Goal: Task Accomplishment & Management: Manage account settings

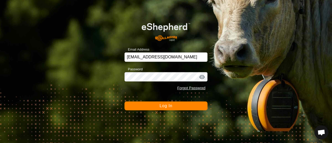
click at [164, 105] on span "Log In" at bounding box center [166, 106] width 13 height 4
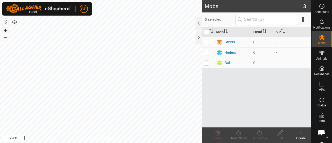
click at [5, 30] on button "+" at bounding box center [5, 30] width 6 height 6
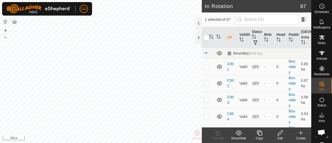
click at [229, 37] on th "VP" at bounding box center [231, 37] width 12 height 21
click at [259, 132] on icon at bounding box center [260, 133] width 6 height 6
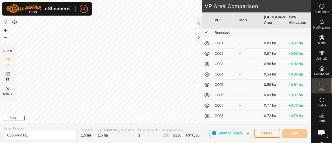
click at [6, 30] on button "+" at bounding box center [5, 30] width 6 height 6
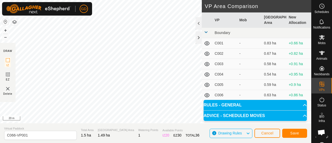
click at [134, 139] on div "Privacy Policy Contact Us Status: OFF Type: Inclusion Zone + – ⇧ i 20 m DRAW IZ…" at bounding box center [156, 71] width 312 height 143
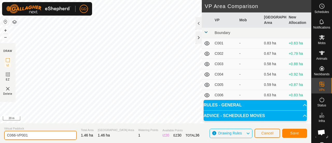
drag, startPoint x: 31, startPoint y: 134, endPoint x: 14, endPoint y: 133, distance: 16.6
click at [14, 133] on input "C066-VP001" at bounding box center [40, 135] width 73 height 9
type input "C067"
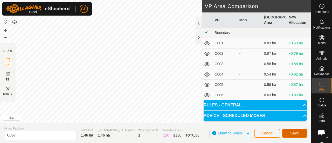
click at [293, 132] on span "Save" at bounding box center [295, 133] width 9 height 4
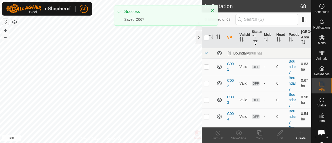
checkbox input "true"
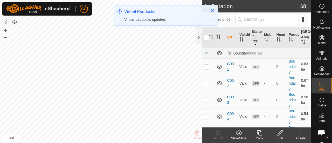
click at [259, 134] on icon at bounding box center [260, 133] width 6 height 6
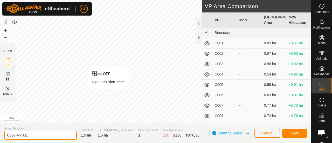
drag, startPoint x: 31, startPoint y: 134, endPoint x: 15, endPoint y: 135, distance: 16.4
click at [15, 135] on input "C067-VP001" at bounding box center [40, 135] width 73 height 9
type input "C068"
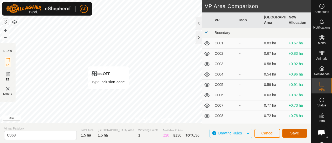
click at [291, 132] on button "Save" at bounding box center [295, 133] width 25 height 9
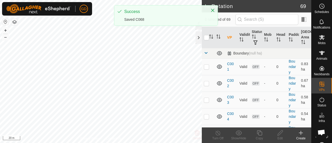
checkbox input "true"
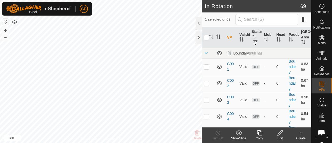
click at [261, 133] on icon at bounding box center [260, 133] width 6 height 6
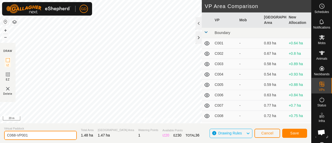
drag, startPoint x: 28, startPoint y: 137, endPoint x: 14, endPoint y: 134, distance: 15.0
click at [14, 134] on input "C068-VP001" at bounding box center [40, 135] width 73 height 9
type input "C069"
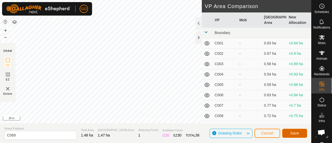
click at [297, 131] on span "Save" at bounding box center [295, 133] width 9 height 4
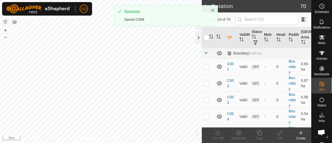
checkbox input "true"
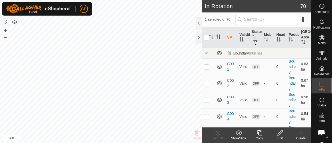
click at [258, 133] on icon at bounding box center [260, 133] width 6 height 6
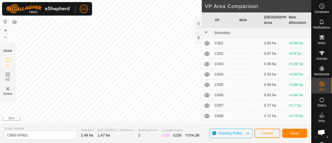
click at [152, 125] on div "Privacy Policy Contact Us Status: OFF Type: Inclusion Zone + – ⇧ i 20 m DRAW IZ…" at bounding box center [156, 71] width 312 height 143
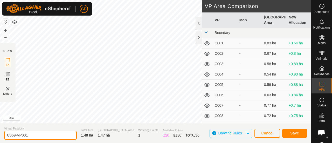
drag, startPoint x: 29, startPoint y: 136, endPoint x: 12, endPoint y: 136, distance: 17.4
click at [12, 136] on input "C069-VP001" at bounding box center [40, 135] width 73 height 9
type input "C070"
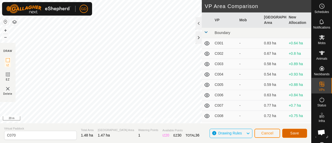
click at [294, 131] on span "Save" at bounding box center [295, 133] width 9 height 4
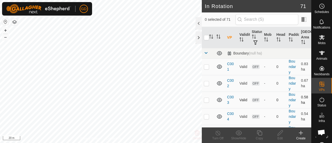
checkbox input "true"
checkbox input "false"
checkbox input "true"
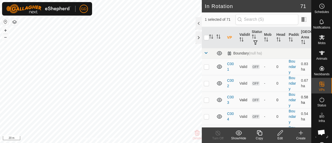
checkbox input "true"
checkbox input "false"
click at [5, 37] on button "–" at bounding box center [5, 37] width 6 height 6
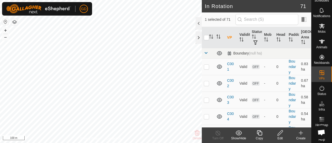
scroll to position [17, 0]
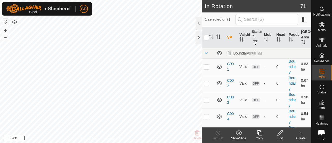
click at [259, 133] on icon at bounding box center [260, 133] width 6 height 6
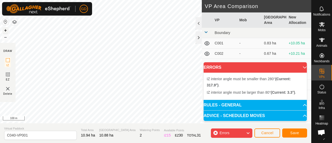
click at [5, 29] on button "+" at bounding box center [5, 30] width 6 height 6
click at [113, 0] on html "GD Schedules Notifications Mobs Animals Neckbands VPs Status Infra Heatmap Help…" at bounding box center [166, 71] width 332 height 143
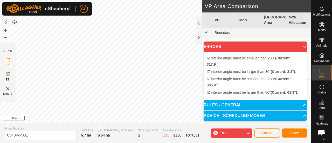
click at [67, 15] on div "GD Schedules Notifications Mobs Animals Neckbands VPs Status Infra Heatmap Help…" at bounding box center [166, 71] width 332 height 143
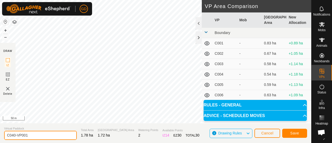
drag, startPoint x: 31, startPoint y: 136, endPoint x: 12, endPoint y: 135, distance: 19.2
click at [12, 135] on input "C040-VP001" at bounding box center [40, 135] width 73 height 9
type input "C071"
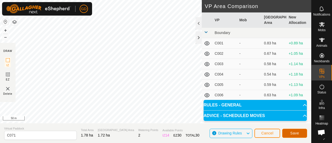
click at [293, 133] on span "Save" at bounding box center [295, 133] width 9 height 4
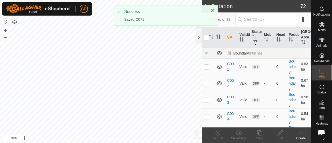
click at [299, 133] on icon at bounding box center [301, 133] width 6 height 6
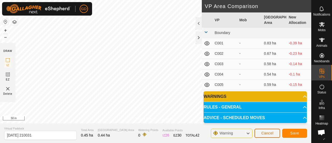
click at [264, 132] on span "Cancel" at bounding box center [268, 133] width 12 height 4
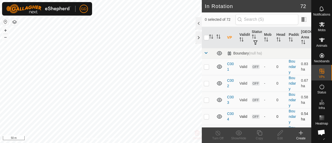
checkbox input "true"
click at [260, 134] on icon at bounding box center [260, 133] width 6 height 6
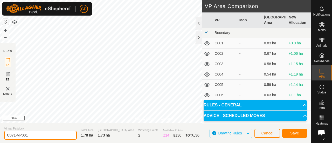
drag, startPoint x: 33, startPoint y: 138, endPoint x: 13, endPoint y: 136, distance: 20.1
click at [13, 136] on input "C071-VP001" at bounding box center [40, 135] width 73 height 9
type input "C072"
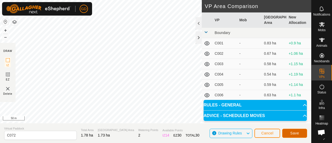
click at [296, 132] on span "Save" at bounding box center [295, 133] width 9 height 4
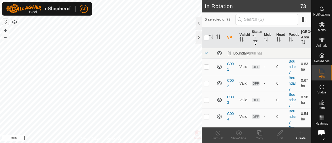
checkbox input "true"
click at [260, 133] on icon at bounding box center [260, 133] width 6 height 6
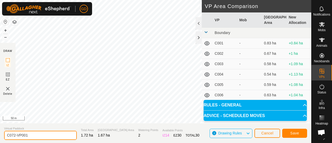
click at [34, 136] on input "C072-VP001" at bounding box center [40, 135] width 73 height 9
type input "C073"
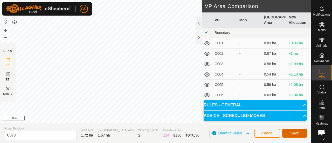
click at [295, 132] on span "Save" at bounding box center [295, 133] width 9 height 4
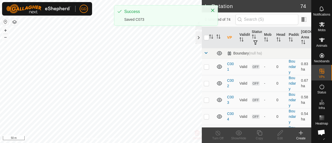
checkbox input "true"
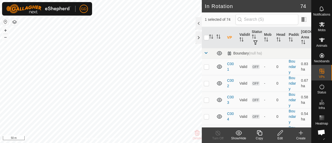
click at [258, 133] on icon at bounding box center [260, 133] width 6 height 6
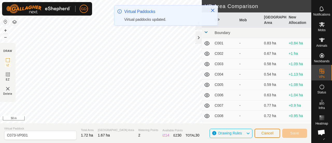
click at [139, 14] on div "GD Schedules Notifications Mobs Animals Neckbands VPs Status Infra Heatmap Help…" at bounding box center [166, 71] width 332 height 143
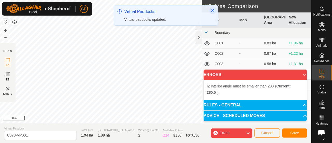
click at [213, 10] on icon "Close" at bounding box center [212, 10] width 3 height 3
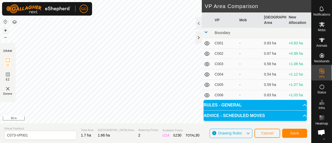
click at [7, 29] on button "+" at bounding box center [5, 30] width 6 height 6
click at [6, 29] on button "+" at bounding box center [5, 30] width 6 height 6
click at [7, 40] on button "–" at bounding box center [5, 37] width 6 height 6
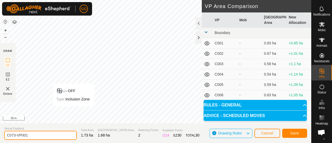
drag, startPoint x: 36, startPoint y: 133, endPoint x: 14, endPoint y: 135, distance: 22.5
click at [14, 135] on input "C073-VP001" at bounding box center [40, 135] width 73 height 9
type input "C074"
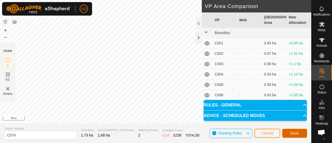
click at [295, 134] on span "Save" at bounding box center [295, 133] width 9 height 4
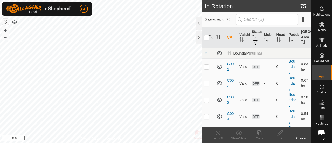
checkbox input "true"
click at [260, 135] on icon at bounding box center [259, 132] width 5 height 5
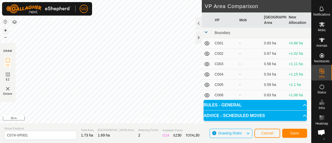
click at [5, 29] on button "+" at bounding box center [5, 30] width 6 height 6
click at [6, 37] on button "–" at bounding box center [5, 37] width 6 height 6
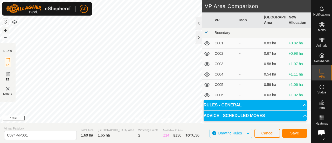
click at [3, 31] on button "+" at bounding box center [5, 30] width 6 height 6
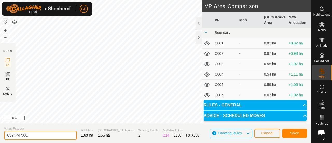
drag, startPoint x: 33, startPoint y: 133, endPoint x: 14, endPoint y: 134, distance: 19.0
click at [14, 134] on input "C074-VP001" at bounding box center [40, 135] width 73 height 9
type input "C075"
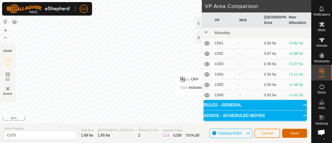
click at [299, 134] on span "Save" at bounding box center [295, 133] width 9 height 4
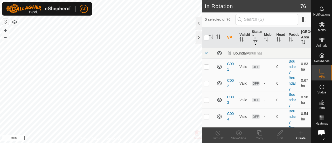
checkbox input "true"
click at [230, 36] on th "VP" at bounding box center [231, 37] width 12 height 21
click at [259, 133] on icon at bounding box center [260, 133] width 6 height 6
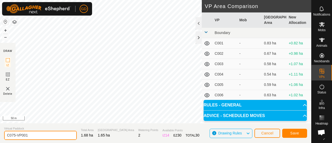
drag, startPoint x: 33, startPoint y: 138, endPoint x: 12, endPoint y: 135, distance: 20.6
click at [12, 135] on input "C075-VP001" at bounding box center [40, 135] width 73 height 9
type input "C076"
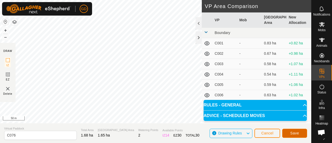
click at [295, 132] on span "Save" at bounding box center [295, 133] width 9 height 4
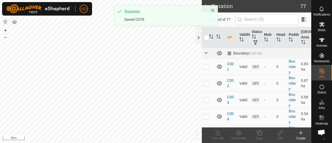
checkbox input "true"
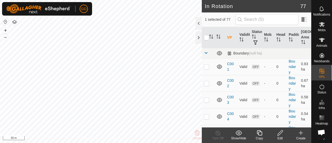
click at [259, 134] on icon at bounding box center [259, 132] width 5 height 5
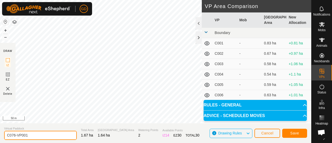
drag, startPoint x: 30, startPoint y: 135, endPoint x: 14, endPoint y: 134, distance: 15.6
click at [14, 134] on input "C076-VP001" at bounding box center [40, 135] width 73 height 9
type input "C077"
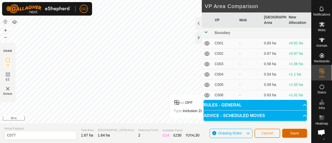
click at [291, 132] on span "Save" at bounding box center [295, 133] width 9 height 4
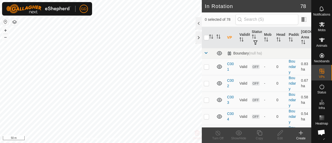
checkbox input "true"
click at [260, 133] on icon at bounding box center [260, 133] width 6 height 6
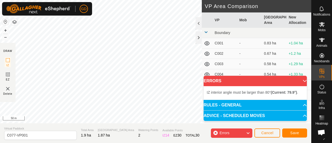
click at [75, 123] on div at bounding box center [156, 61] width 312 height 123
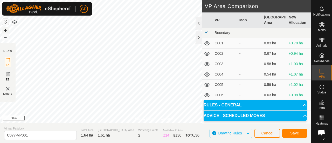
click at [5, 30] on button "+" at bounding box center [5, 30] width 6 height 6
click at [5, 37] on button "–" at bounding box center [5, 37] width 6 height 6
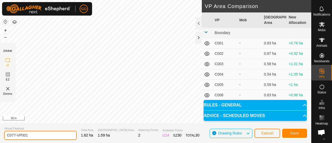
drag, startPoint x: 30, startPoint y: 134, endPoint x: 14, endPoint y: 135, distance: 15.6
click at [14, 135] on input "C077-VP001" at bounding box center [40, 135] width 73 height 9
type input "C078"
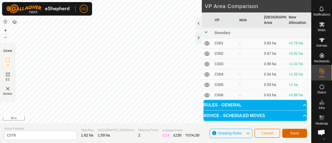
click at [293, 134] on span "Save" at bounding box center [295, 133] width 9 height 4
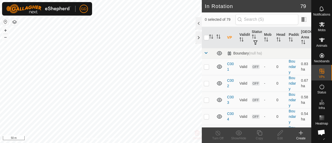
checkbox input "true"
click at [260, 134] on icon at bounding box center [260, 133] width 6 height 6
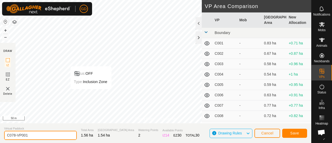
drag, startPoint x: 29, startPoint y: 135, endPoint x: 13, endPoint y: 135, distance: 15.3
click at [13, 135] on input "C078-VP001" at bounding box center [40, 135] width 73 height 9
type input "C079"
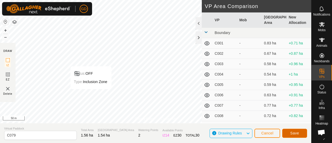
click at [294, 132] on span "Save" at bounding box center [295, 133] width 9 height 4
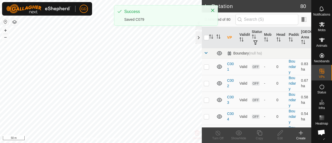
checkbox input "true"
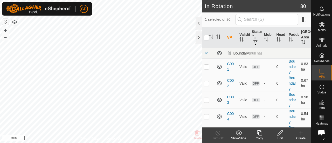
click at [259, 135] on icon at bounding box center [259, 132] width 5 height 5
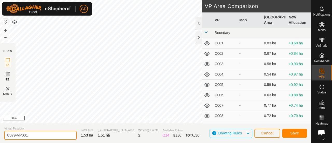
drag, startPoint x: 31, startPoint y: 136, endPoint x: 12, endPoint y: 134, distance: 19.7
click at [12, 134] on input "C079-VP001" at bounding box center [40, 135] width 73 height 9
type input "C080"
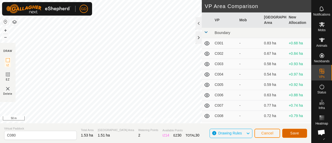
click at [295, 133] on span "Save" at bounding box center [295, 133] width 9 height 4
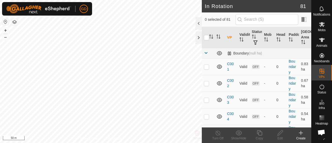
checkbox input "true"
click at [259, 132] on icon at bounding box center [259, 132] width 5 height 5
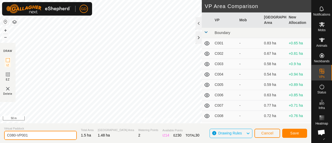
drag, startPoint x: 31, startPoint y: 135, endPoint x: 14, endPoint y: 136, distance: 17.4
click at [14, 136] on input "C080-VP001" at bounding box center [40, 135] width 73 height 9
type input "C081"
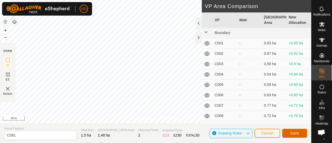
click at [290, 132] on button "Save" at bounding box center [295, 133] width 25 height 9
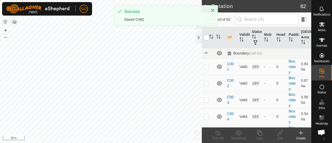
checkbox input "true"
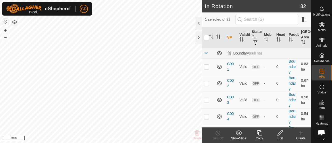
click at [260, 132] on icon at bounding box center [260, 133] width 6 height 6
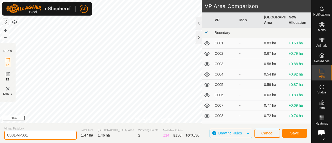
drag, startPoint x: 31, startPoint y: 136, endPoint x: 14, endPoint y: 134, distance: 16.7
click at [14, 134] on input "C081-VP001" at bounding box center [40, 135] width 73 height 9
type input "C082"
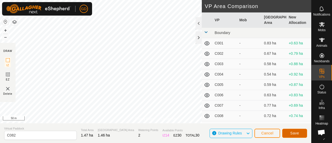
click at [292, 133] on span "Save" at bounding box center [295, 133] width 9 height 4
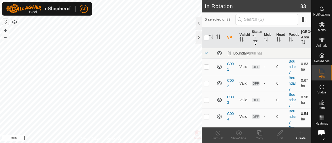
checkbox input "true"
click at [259, 131] on icon at bounding box center [260, 133] width 6 height 6
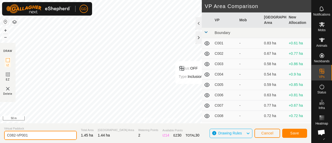
drag, startPoint x: 29, startPoint y: 133, endPoint x: 15, endPoint y: 136, distance: 14.3
click at [15, 136] on input "C082-VP001" at bounding box center [40, 135] width 73 height 9
type input "C083"
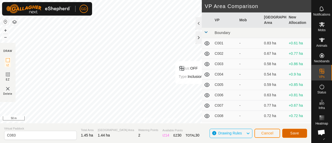
click at [296, 131] on button "Save" at bounding box center [295, 133] width 25 height 9
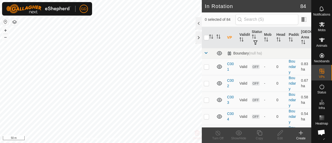
checkbox input "true"
click at [260, 134] on icon at bounding box center [260, 133] width 6 height 6
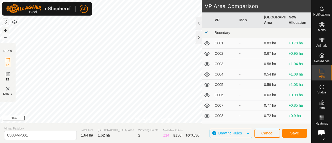
click at [4, 28] on button "+" at bounding box center [5, 30] width 6 height 6
click at [159, 0] on html "GD Schedules Notifications Mobs Animals Neckbands VPs Status Infra Heatmap Help…" at bounding box center [166, 71] width 332 height 143
click at [5, 37] on button "–" at bounding box center [5, 37] width 6 height 6
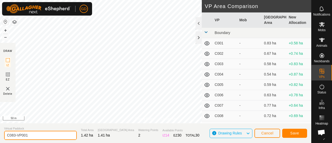
drag, startPoint x: 31, startPoint y: 135, endPoint x: 13, endPoint y: 135, distance: 17.9
click at [13, 135] on input "C083-VP001" at bounding box center [40, 135] width 73 height 9
type input "C084"
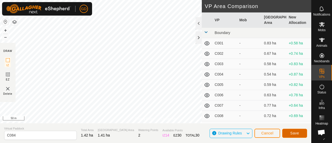
click at [296, 132] on span "Save" at bounding box center [295, 133] width 9 height 4
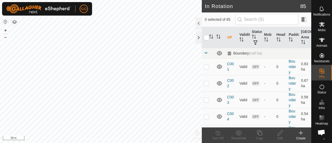
checkbox input "true"
click at [259, 133] on icon at bounding box center [260, 133] width 6 height 6
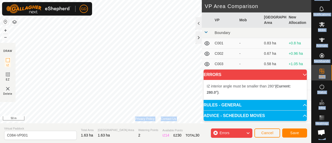
click at [100, 14] on div "GD Schedules Notifications Mobs Animals Neckbands VPs Status Infra Heatmap Help…" at bounding box center [166, 71] width 332 height 143
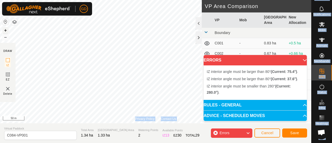
click at [5, 30] on button "+" at bounding box center [5, 30] width 6 height 6
click at [6, 30] on button "+" at bounding box center [5, 30] width 6 height 6
click at [5, 38] on button "–" at bounding box center [5, 37] width 6 height 6
click at [5, 37] on button "–" at bounding box center [5, 37] width 6 height 6
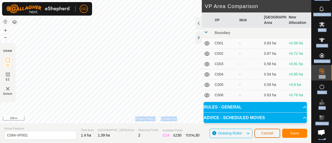
click at [270, 132] on span "Cancel" at bounding box center [268, 133] width 12 height 4
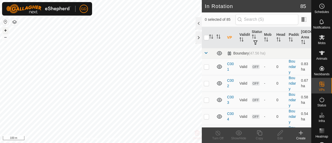
click at [6, 30] on button "+" at bounding box center [5, 30] width 6 height 6
checkbox input "true"
click at [231, 37] on th "VP" at bounding box center [231, 37] width 12 height 21
click at [260, 133] on icon at bounding box center [260, 133] width 6 height 6
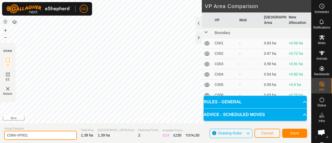
drag, startPoint x: 30, startPoint y: 136, endPoint x: 11, endPoint y: 137, distance: 18.2
click at [11, 137] on input "C084-VP001" at bounding box center [40, 135] width 73 height 9
type input "C085"
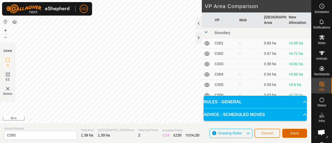
click at [294, 133] on span "Save" at bounding box center [295, 133] width 9 height 4
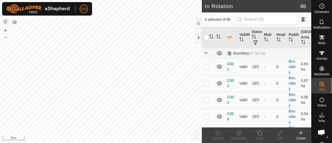
checkbox input "true"
click at [259, 133] on icon at bounding box center [259, 132] width 5 height 5
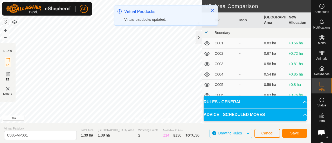
click at [143, 17] on div "GD Schedules Notifications Mobs Animals Neckbands VPs Status Infra Heatmap Help…" at bounding box center [166, 71] width 332 height 143
click at [213, 11] on icon "Close" at bounding box center [212, 10] width 3 height 3
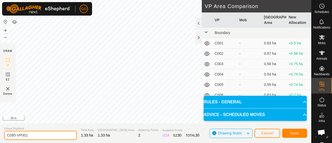
drag, startPoint x: 31, startPoint y: 135, endPoint x: 12, endPoint y: 136, distance: 18.2
click at [12, 136] on input "C085-VP001" at bounding box center [40, 135] width 73 height 9
type input "C086"
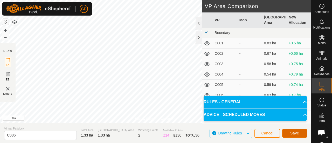
click at [293, 133] on span "Save" at bounding box center [295, 133] width 9 height 4
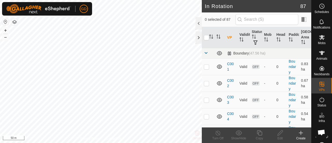
checkbox input "true"
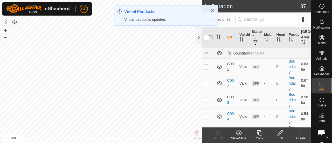
checkbox input "true"
checkbox input "false"
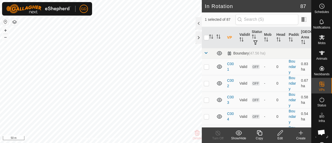
checkbox input "false"
checkbox input "true"
click at [259, 132] on icon at bounding box center [260, 133] width 6 height 6
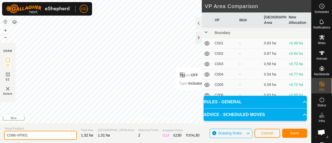
drag, startPoint x: 37, startPoint y: 135, endPoint x: 14, endPoint y: 134, distance: 23.2
click at [14, 134] on input "C086-VP001" at bounding box center [40, 135] width 73 height 9
type input "C087"
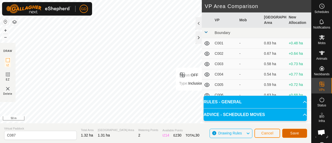
click at [292, 132] on span "Save" at bounding box center [295, 133] width 9 height 4
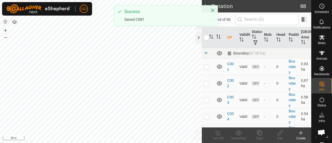
checkbox input "true"
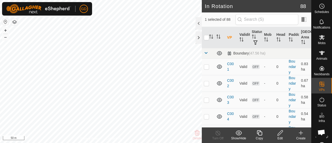
click at [261, 134] on icon at bounding box center [260, 133] width 6 height 6
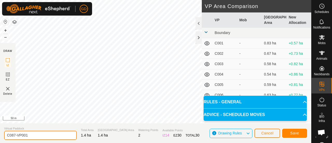
drag, startPoint x: 33, startPoint y: 136, endPoint x: 13, endPoint y: 136, distance: 20.0
click at [13, 136] on input "C087-VP001" at bounding box center [40, 135] width 73 height 9
type input "C088"
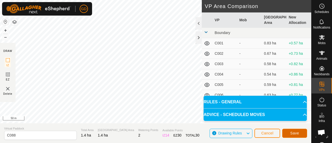
click at [292, 133] on span "Save" at bounding box center [295, 133] width 9 height 4
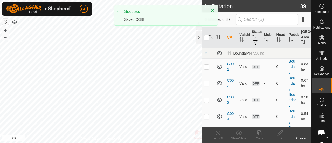
checkbox input "true"
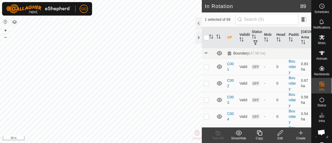
click at [260, 135] on icon at bounding box center [260, 133] width 6 height 6
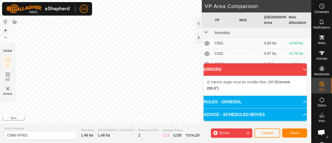
click at [5, 30] on button "+" at bounding box center [5, 30] width 6 height 6
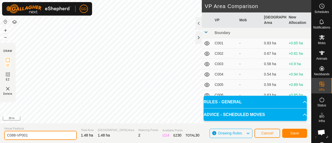
drag, startPoint x: 32, startPoint y: 135, endPoint x: 12, endPoint y: 135, distance: 19.2
click at [12, 135] on input "C088-VP001" at bounding box center [40, 135] width 73 height 9
type input "C089"
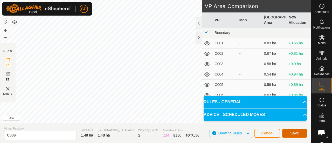
click at [289, 133] on button "Save" at bounding box center [295, 133] width 25 height 9
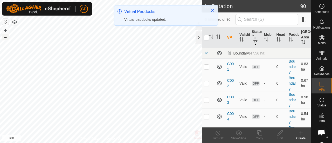
click at [4, 37] on button "–" at bounding box center [5, 37] width 6 height 6
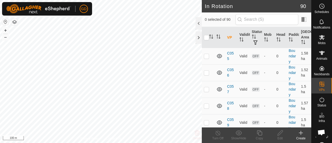
scroll to position [1011, 0]
checkbox input "true"
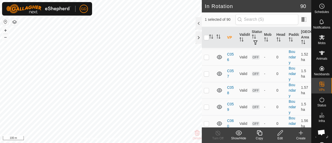
checkbox input "true"
checkbox input "false"
checkbox input "true"
checkbox input "false"
click at [260, 132] on icon at bounding box center [259, 132] width 5 height 5
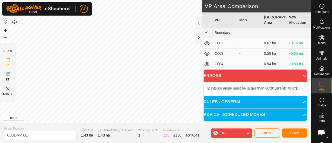
click at [6, 29] on button "+" at bounding box center [5, 30] width 6 height 6
click at [6, 30] on button "+" at bounding box center [5, 30] width 6 height 6
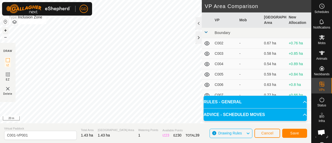
click at [5, 29] on button "+" at bounding box center [5, 30] width 6 height 6
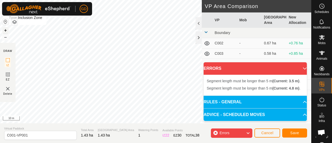
click at [5, 30] on button "+" at bounding box center [5, 30] width 6 height 6
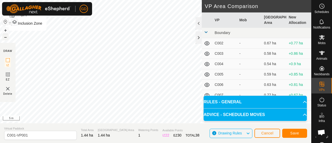
click at [7, 36] on button "–" at bounding box center [5, 37] width 6 height 6
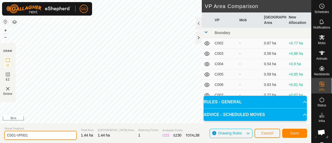
drag, startPoint x: 28, startPoint y: 135, endPoint x: 3, endPoint y: 137, distance: 25.0
click at [3, 137] on section "Virtual Paddock C001-VP001 Total Area 1.44 ha Grazing Area 1.44 ha Watering Poi…" at bounding box center [156, 133] width 312 height 20
type input "TP01"
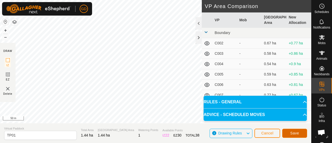
click at [296, 133] on span "Save" at bounding box center [295, 133] width 9 height 4
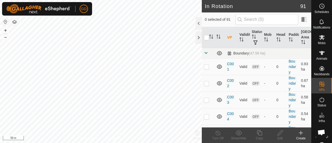
click at [229, 38] on th "VP" at bounding box center [231, 37] width 12 height 21
click at [208, 68] on p-checkbox at bounding box center [206, 67] width 5 height 4
checkbox input "true"
click at [260, 135] on icon at bounding box center [260, 133] width 6 height 6
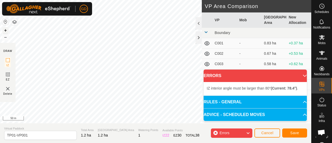
click at [5, 29] on button "+" at bounding box center [5, 30] width 6 height 6
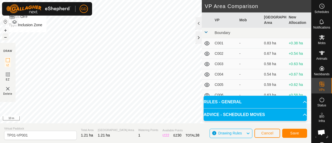
click at [5, 37] on button "–" at bounding box center [5, 37] width 6 height 6
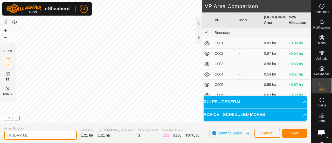
drag, startPoint x: 29, startPoint y: 135, endPoint x: 15, endPoint y: 136, distance: 13.6
click at [15, 136] on input "TP01-VP001" at bounding box center [40, 135] width 73 height 9
type input "TP01.1"
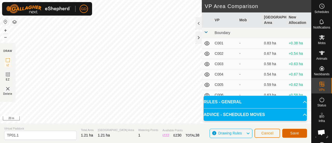
click at [290, 131] on button "Save" at bounding box center [295, 133] width 25 height 9
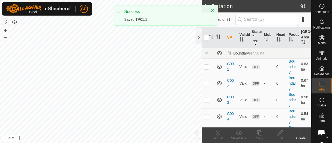
click at [230, 37] on th "VP" at bounding box center [231, 37] width 12 height 21
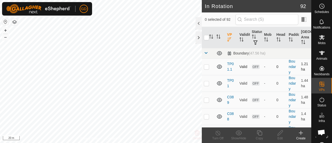
click at [208, 67] on p-checkbox at bounding box center [206, 67] width 5 height 4
checkbox input "true"
click at [260, 134] on icon at bounding box center [260, 133] width 6 height 6
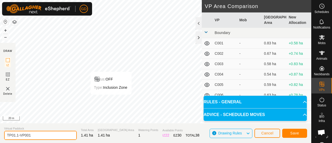
drag, startPoint x: 36, startPoint y: 136, endPoint x: 16, endPoint y: 135, distance: 20.3
click at [16, 135] on input "TP01.1-VP001" at bounding box center [40, 135] width 73 height 9
type input "TP01.2"
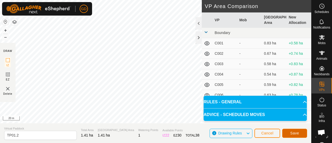
click at [295, 133] on span "Save" at bounding box center [295, 133] width 9 height 4
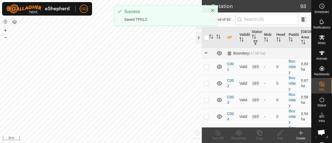
checkbox input "true"
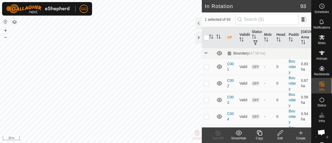
click at [229, 37] on th "VP" at bounding box center [231, 37] width 12 height 21
click at [206, 68] on td at bounding box center [208, 66] width 12 height 17
checkbox input "true"
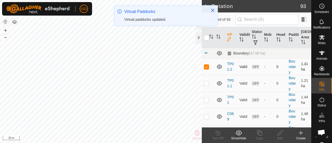
click at [210, 69] on td at bounding box center [208, 66] width 12 height 17
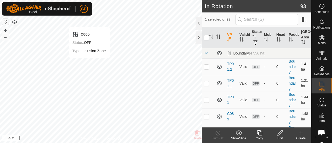
checkbox input "true"
checkbox input "false"
click at [259, 134] on icon at bounding box center [260, 133] width 6 height 6
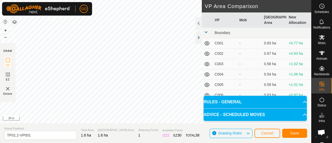
click at [107, 124] on div "Privacy Policy Contact Us Status: OFF Type: Inclusion Zone + – ⇧ i 20 m DRAW IZ…" at bounding box center [156, 71] width 312 height 143
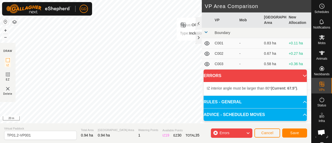
click at [198, 45] on div at bounding box center [199, 31] width 6 height 29
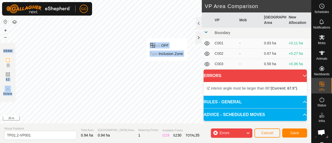
click at [167, 66] on div "Privacy Policy Contact Us Status: OFF Type: Inclusion Zone + – ⇧ i 20 m DRAW IZ…" at bounding box center [156, 71] width 312 height 143
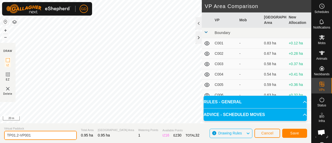
drag, startPoint x: 35, startPoint y: 134, endPoint x: 17, endPoint y: 133, distance: 17.7
click at [17, 133] on input "TP01.2-VP001" at bounding box center [40, 135] width 73 height 9
type input "TP01.3"
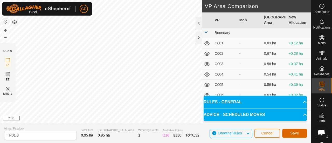
click at [290, 132] on button "Save" at bounding box center [295, 133] width 25 height 9
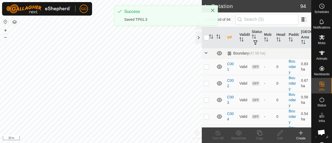
click at [230, 35] on th "VP" at bounding box center [231, 37] width 12 height 21
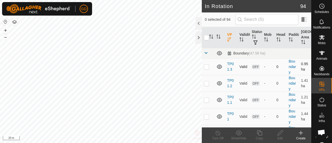
click at [207, 66] on p-checkbox at bounding box center [206, 67] width 5 height 4
checkbox input "true"
click at [261, 134] on icon at bounding box center [260, 133] width 6 height 6
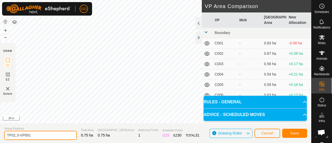
drag, startPoint x: 34, startPoint y: 133, endPoint x: 17, endPoint y: 135, distance: 17.5
click at [17, 135] on input "TP01.3-VP001" at bounding box center [40, 135] width 73 height 9
type input "TP01.4"
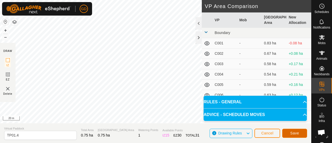
click at [295, 132] on span "Save" at bounding box center [295, 133] width 9 height 4
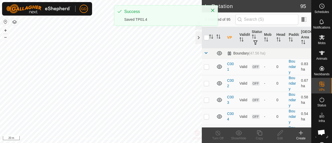
click at [229, 39] on th "VP" at bounding box center [231, 37] width 12 height 21
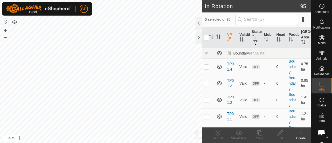
click at [207, 67] on p-checkbox at bounding box center [206, 67] width 5 height 4
checkbox input "true"
click at [259, 131] on icon at bounding box center [260, 133] width 6 height 6
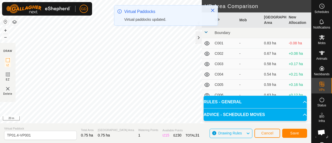
click at [171, 8] on p-toastitem "Virtual Paddocks Virtual paddocks updated." at bounding box center [166, 15] width 104 height 21
click at [212, 11] on icon "Close" at bounding box center [213, 10] width 4 height 4
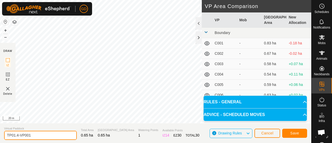
drag, startPoint x: 35, startPoint y: 136, endPoint x: 17, endPoint y: 135, distance: 17.7
click at [17, 135] on input "TP01.4-VP001" at bounding box center [40, 135] width 73 height 9
type input "TP01.5"
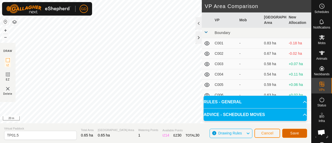
click at [295, 131] on span "Save" at bounding box center [295, 133] width 9 height 4
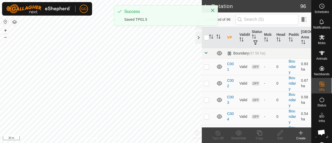
checkbox input "true"
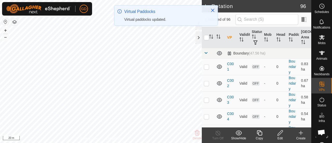
click at [260, 134] on icon at bounding box center [260, 133] width 6 height 6
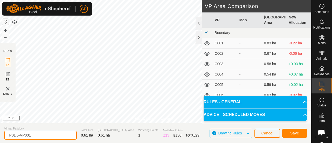
drag, startPoint x: 35, startPoint y: 135, endPoint x: 17, endPoint y: 136, distance: 17.4
click at [17, 136] on input "TP01.5-VP001" at bounding box center [40, 135] width 73 height 9
type input "TP01.6"
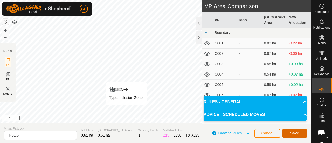
click at [294, 133] on span "Save" at bounding box center [295, 133] width 9 height 4
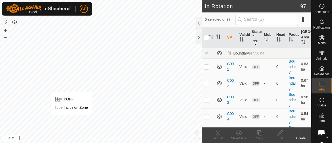
click at [206, 38] on input "checkbox" at bounding box center [206, 37] width 5 height 5
checkbox input "true"
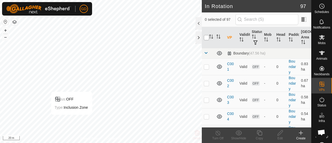
checkbox input "true"
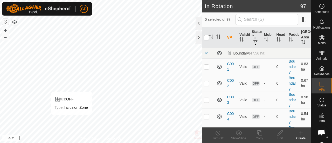
checkbox input "true"
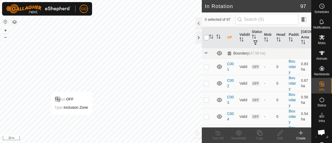
checkbox input "true"
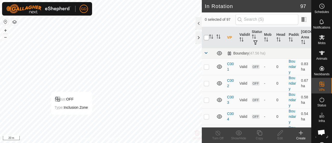
checkbox input "true"
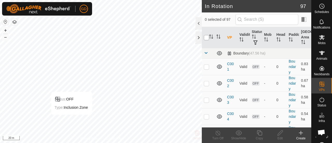
checkbox input "true"
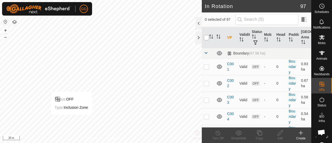
checkbox input "true"
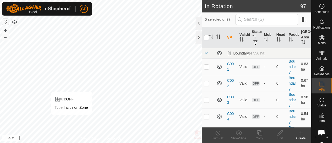
checkbox input "true"
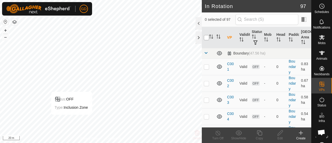
checkbox input "true"
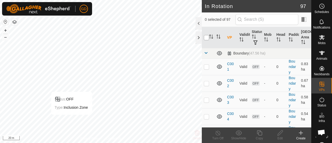
checkbox input "true"
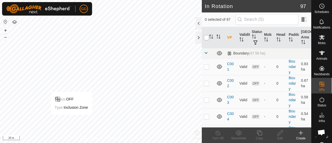
checkbox input "true"
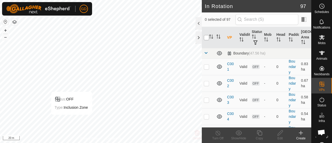
checkbox input "true"
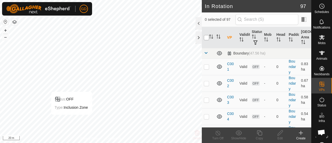
checkbox input "true"
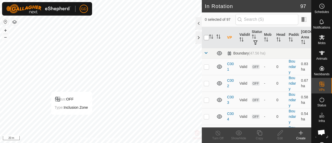
checkbox input "true"
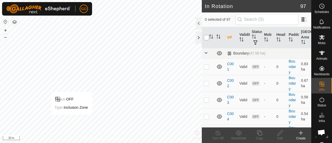
checkbox input "true"
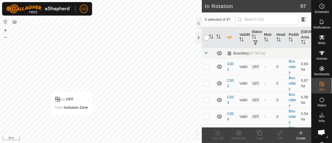
checkbox input "true"
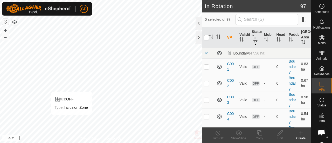
checkbox input "true"
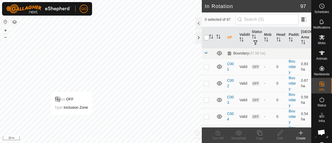
checkbox input "true"
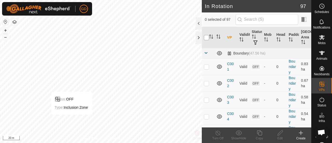
checkbox input "true"
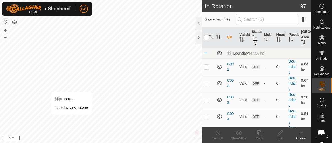
checkbox input "true"
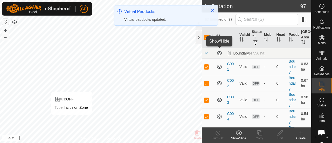
click at [219, 54] on icon at bounding box center [220, 53] width 6 height 6
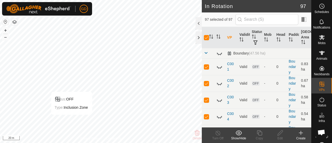
click at [230, 37] on th "VP" at bounding box center [231, 37] width 12 height 21
click at [206, 37] on input "checkbox" at bounding box center [206, 37] width 5 height 5
checkbox input "false"
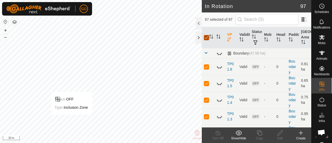
checkbox input "false"
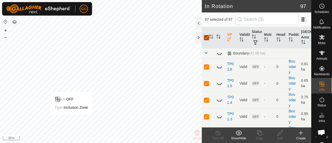
checkbox input "false"
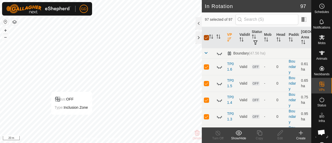
checkbox input "false"
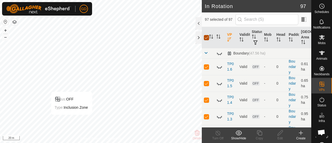
checkbox input "false"
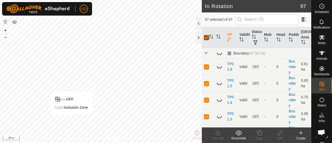
checkbox input "false"
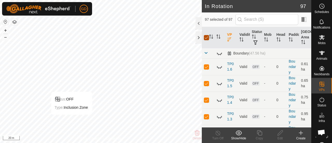
checkbox input "false"
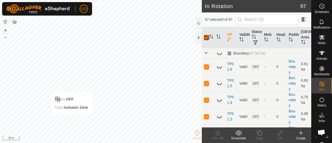
checkbox input "false"
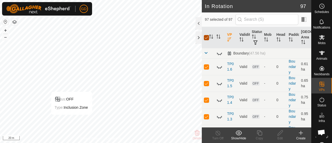
checkbox input "false"
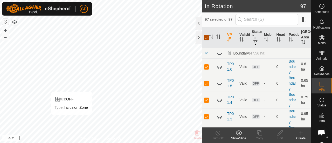
checkbox input "false"
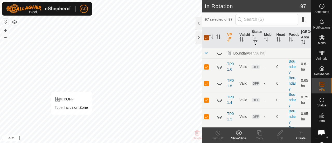
checkbox input "false"
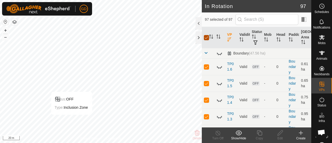
checkbox input "false"
click at [206, 66] on p-checkbox at bounding box center [206, 67] width 5 height 4
click at [207, 82] on p-checkbox at bounding box center [206, 83] width 5 height 4
click at [208, 101] on p-checkbox at bounding box center [206, 100] width 5 height 4
click at [207, 116] on p-checkbox at bounding box center [206, 117] width 5 height 4
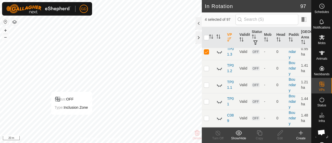
scroll to position [68, 0]
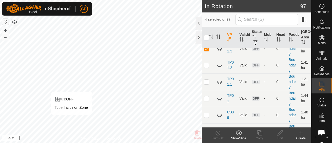
click at [206, 63] on p-checkbox at bounding box center [206, 65] width 5 height 4
click at [206, 83] on td at bounding box center [208, 82] width 12 height 17
click at [206, 98] on p-checkbox at bounding box center [206, 98] width 5 height 4
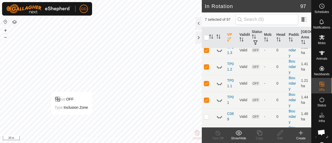
scroll to position [0, 0]
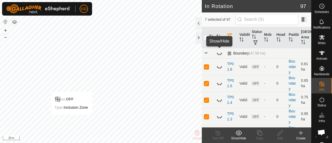
click at [219, 55] on icon at bounding box center [220, 53] width 6 height 6
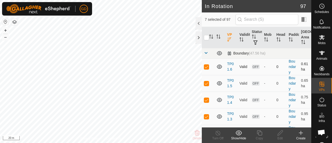
click at [206, 66] on p-checkbox at bounding box center [206, 67] width 5 height 4
click at [207, 83] on p-checkbox at bounding box center [206, 83] width 5 height 4
click at [207, 99] on p-checkbox at bounding box center [206, 100] width 5 height 4
click at [207, 116] on p-checkbox at bounding box center [206, 117] width 5 height 4
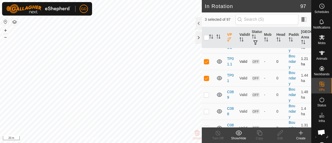
click at [206, 60] on p-checkbox at bounding box center [206, 61] width 5 height 4
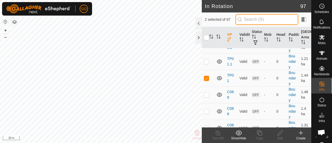
click at [257, 20] on input "text" at bounding box center [267, 19] width 63 height 11
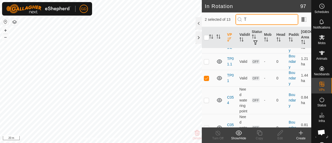
scroll to position [0, 0]
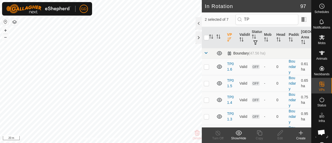
click at [228, 39] on icon "Activate to sort" at bounding box center [230, 39] width 4 height 4
click at [208, 99] on p-checkbox at bounding box center [206, 100] width 5 height 4
click at [205, 128] on div "In Rotation 97 1 selected of 7 TP VP Validity Status Mob Head Paddock Grazing A…" at bounding box center [156, 71] width 312 height 143
click at [208, 83] on p-checkbox at bounding box center [206, 83] width 5 height 4
click at [208, 100] on p-checkbox at bounding box center [206, 100] width 5 height 4
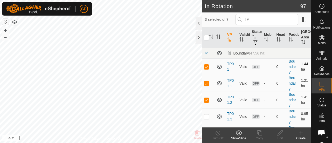
click at [206, 66] on p-checkbox at bounding box center [206, 67] width 5 height 4
click at [207, 82] on p-checkbox at bounding box center [206, 83] width 5 height 4
click at [207, 116] on p-checkbox at bounding box center [206, 117] width 5 height 4
click at [206, 98] on p-checkbox at bounding box center [206, 100] width 5 height 4
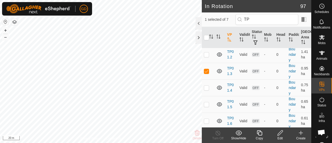
scroll to position [46, 0]
click at [205, 86] on p-checkbox at bounding box center [206, 87] width 5 height 4
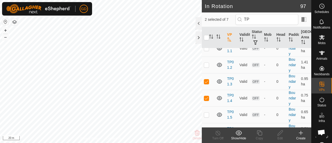
scroll to position [35, 0]
click at [205, 81] on p-checkbox at bounding box center [206, 81] width 5 height 4
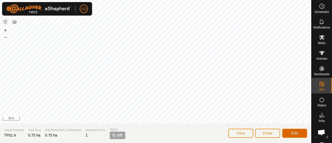
click at [292, 132] on span "Edit" at bounding box center [295, 133] width 7 height 4
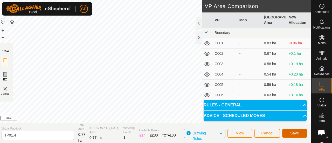
click at [295, 132] on span "Save" at bounding box center [295, 133] width 9 height 4
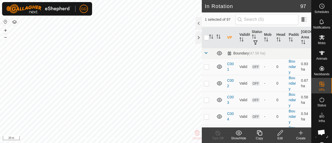
click at [279, 132] on icon at bounding box center [280, 133] width 6 height 6
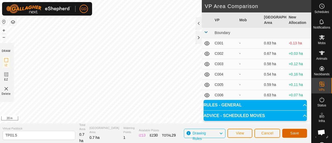
click at [292, 132] on span "Save" at bounding box center [295, 133] width 9 height 4
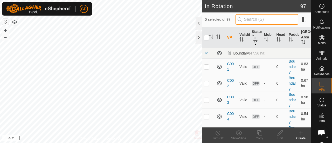
click at [254, 21] on input "text" at bounding box center [267, 19] width 63 height 11
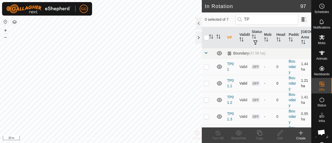
click at [206, 83] on p-checkbox at bounding box center [206, 83] width 5 height 4
click at [186, 89] on div "In Rotation 97 0 selected of 7 TP VP Validity Status Mob Head Paddock Grazing A…" at bounding box center [156, 71] width 312 height 143
click at [229, 38] on th "VP" at bounding box center [231, 37] width 12 height 21
click at [207, 116] on p-checkbox at bounding box center [206, 117] width 5 height 4
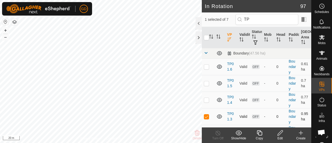
click at [207, 116] on p-checkbox at bounding box center [206, 117] width 5 height 4
click at [206, 99] on p-checkbox at bounding box center [206, 100] width 5 height 4
click at [206, 116] on p-checkbox at bounding box center [206, 117] width 5 height 4
click at [206, 115] on p-checkbox at bounding box center [206, 117] width 5 height 4
click at [206, 82] on p-checkbox at bounding box center [206, 83] width 5 height 4
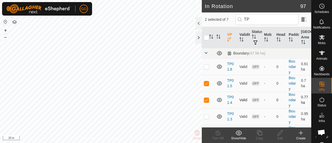
click at [207, 99] on p-checkbox at bounding box center [206, 100] width 5 height 4
click at [206, 66] on p-checkbox at bounding box center [206, 67] width 5 height 4
click at [206, 83] on p-checkbox at bounding box center [206, 83] width 5 height 4
click at [279, 133] on icon at bounding box center [280, 132] width 5 height 5
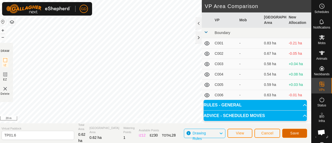
click at [291, 131] on button "Save" at bounding box center [295, 133] width 25 height 9
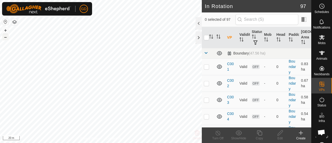
click at [6, 37] on button "–" at bounding box center [5, 37] width 6 height 6
click at [7, 37] on button "–" at bounding box center [5, 37] width 6 height 6
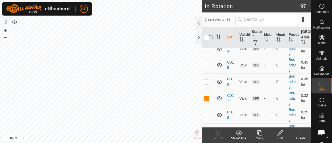
scroll to position [244, 0]
